Goal: Task Accomplishment & Management: Complete application form

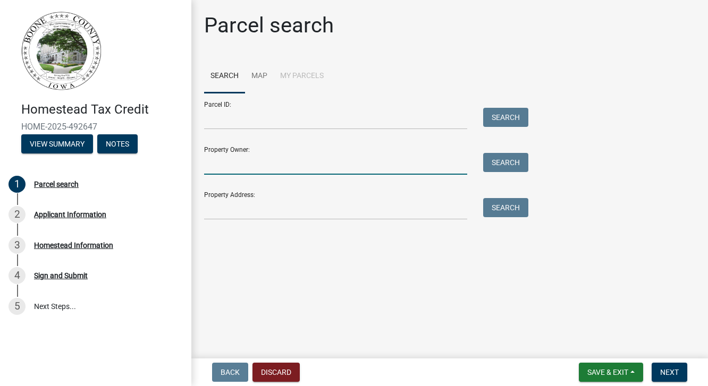
click at [350, 159] on input "Property Owner:" at bounding box center [335, 164] width 263 height 22
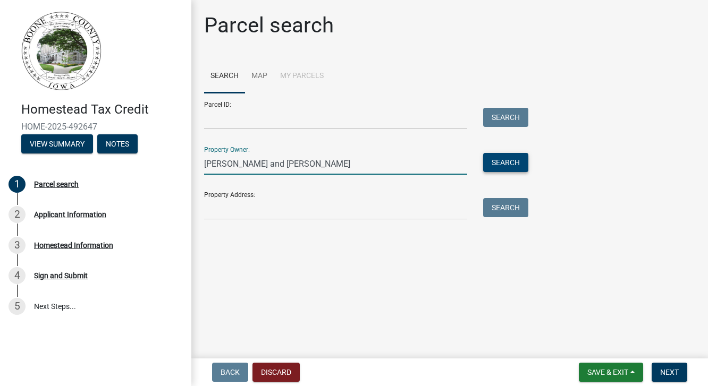
type input "[PERSON_NAME] and [PERSON_NAME]"
click at [505, 166] on button "Search" at bounding box center [505, 162] width 45 height 19
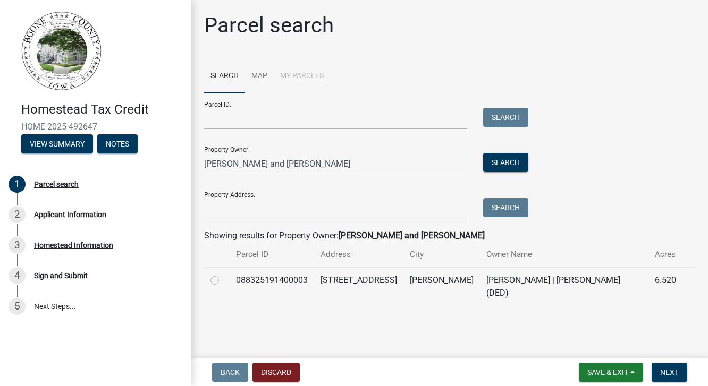
click at [223, 274] on label at bounding box center [223, 274] width 0 height 0
click at [223, 280] on input "radio" at bounding box center [226, 277] width 7 height 7
radio input "true"
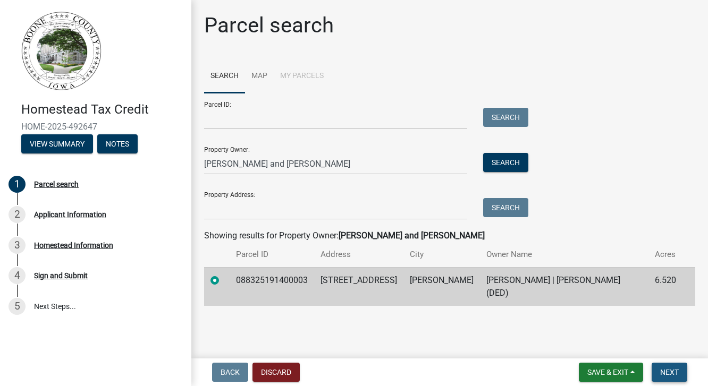
click at [670, 373] on span "Next" at bounding box center [669, 372] width 19 height 8
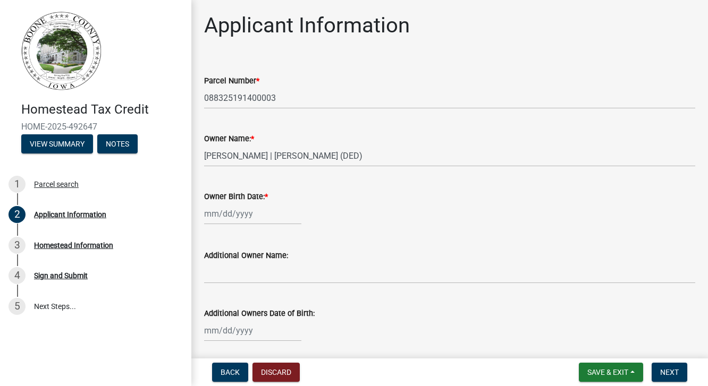
click at [218, 215] on div at bounding box center [252, 214] width 97 height 22
select select "10"
select select "2025"
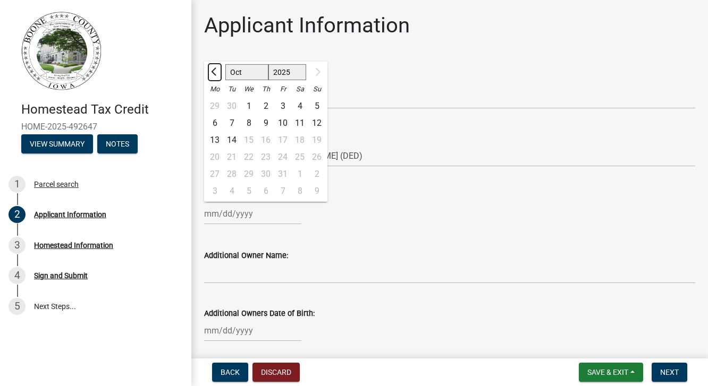
click at [216, 75] on button "Previous month" at bounding box center [214, 72] width 13 height 17
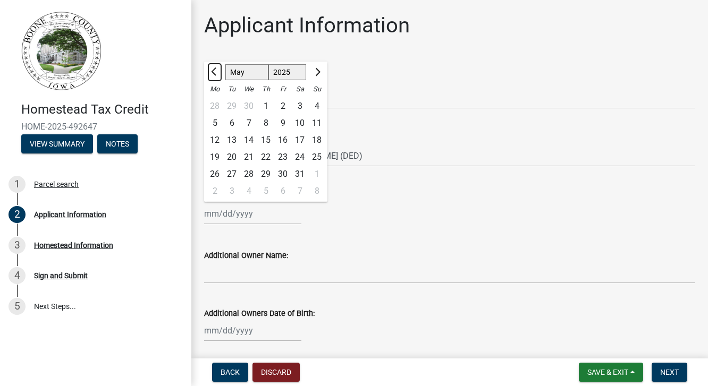
click at [216, 75] on button "Previous month" at bounding box center [214, 72] width 13 height 17
select select "2"
click at [266, 169] on div "27" at bounding box center [265, 174] width 17 height 17
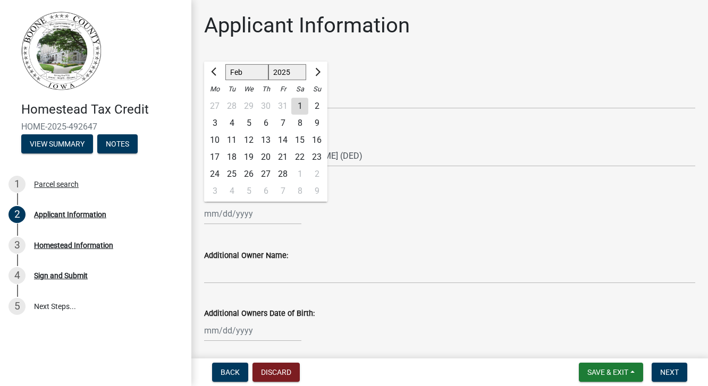
type input "[DATE]"
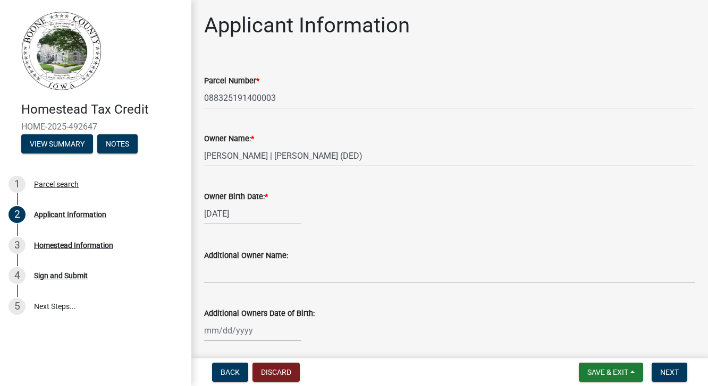
select select "2"
select select "2025"
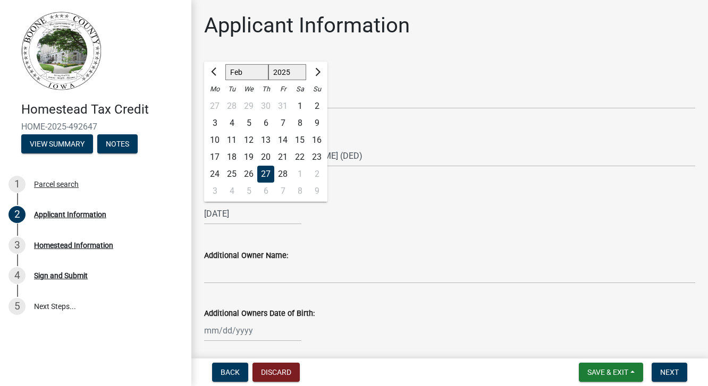
click at [244, 215] on input "[DATE]" at bounding box center [252, 214] width 97 height 22
drag, startPoint x: 232, startPoint y: 214, endPoint x: 268, endPoint y: 216, distance: 36.2
click at [268, 216] on input "[DATE]" at bounding box center [252, 214] width 97 height 22
type input "[DATE]"
click at [336, 227] on wm-data-entity-input "Owner Birth Date: * [DEMOGRAPHIC_DATA] Jan Feb Mar Apr May Jun [DATE] Aug Sep […" at bounding box center [449, 204] width 491 height 59
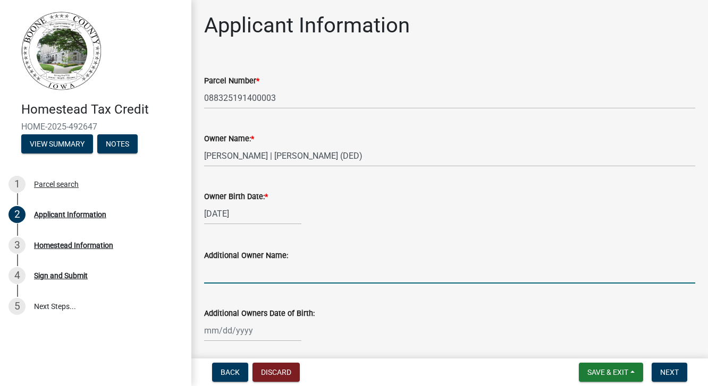
click at [256, 279] on input "Additional Owner Name:" at bounding box center [449, 273] width 491 height 22
click at [245, 275] on input "[PERSON_NAME]" at bounding box center [449, 273] width 491 height 22
type input "[PERSON_NAME]"
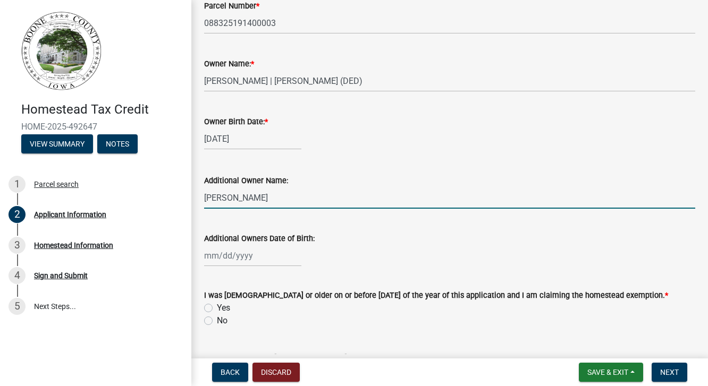
scroll to position [89, 0]
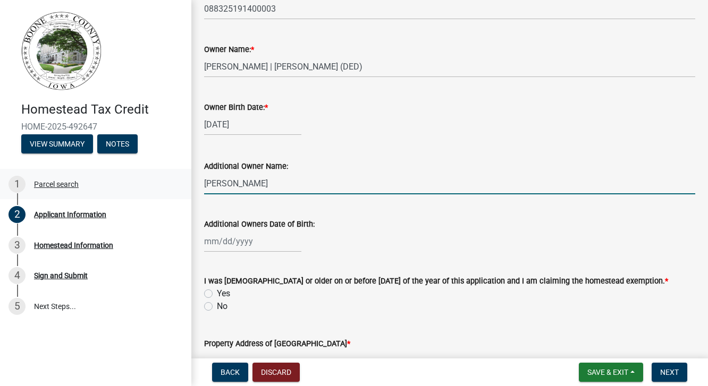
drag, startPoint x: 289, startPoint y: 178, endPoint x: 185, endPoint y: 181, distance: 104.7
click at [185, 181] on div "Homestead Tax Credit HOME-2025-492647 View Summary Notes 1 Parcel search 2 Appl…" at bounding box center [354, 193] width 708 height 386
select select "10"
select select "2025"
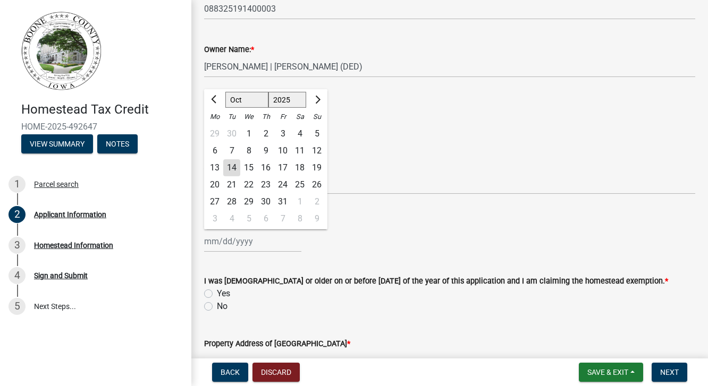
click at [221, 243] on div "[PERSON_NAME] Feb Mar Apr [PERSON_NAME][DATE] Oct Nov [DATE] 1526 1527 1528 152…" at bounding box center [252, 242] width 97 height 22
click at [212, 244] on input "Additional Owners Date of Birth:" at bounding box center [252, 242] width 97 height 22
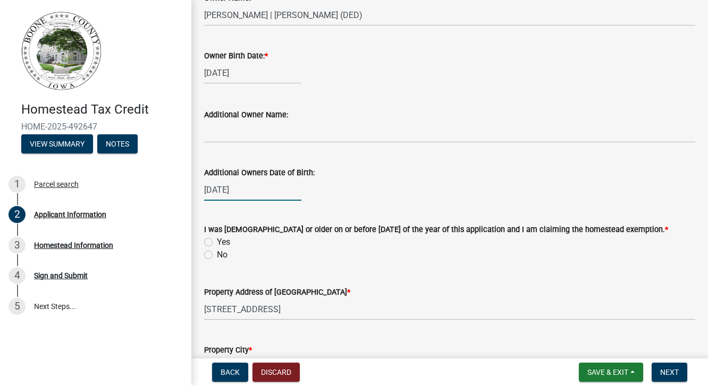
scroll to position [0, 0]
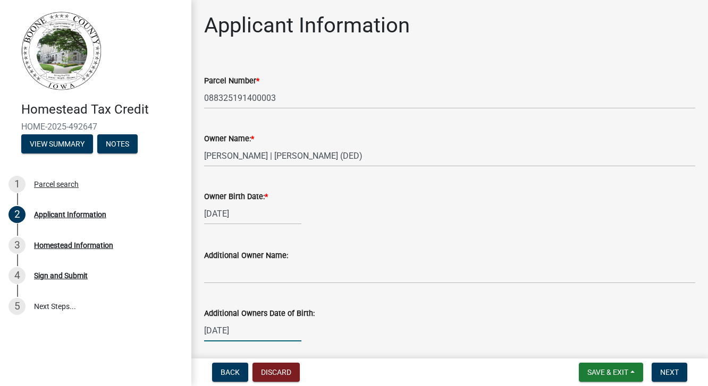
type input "[DATE]"
